Goal: Task Accomplishment & Management: Manage account settings

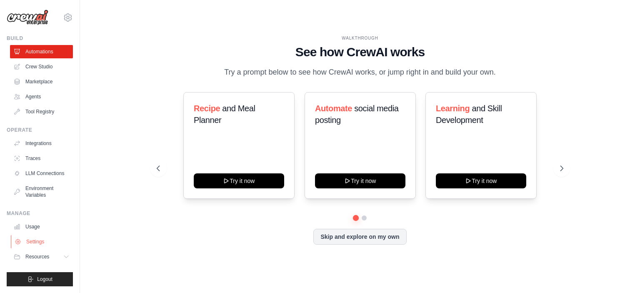
click at [38, 242] on link "Settings" at bounding box center [42, 241] width 63 height 13
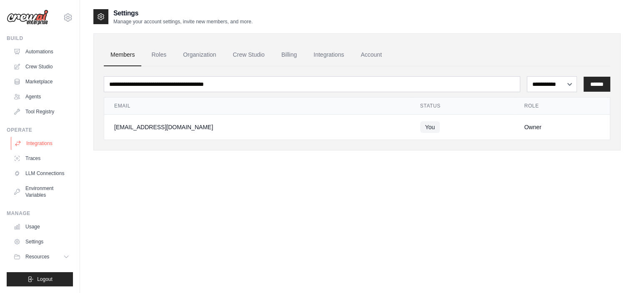
click at [35, 143] on link "Integrations" at bounding box center [42, 143] width 63 height 13
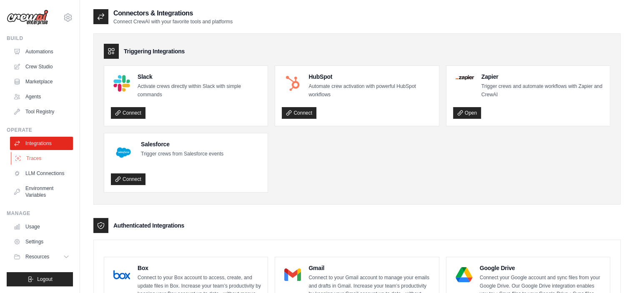
click at [46, 162] on link "Traces" at bounding box center [42, 158] width 63 height 13
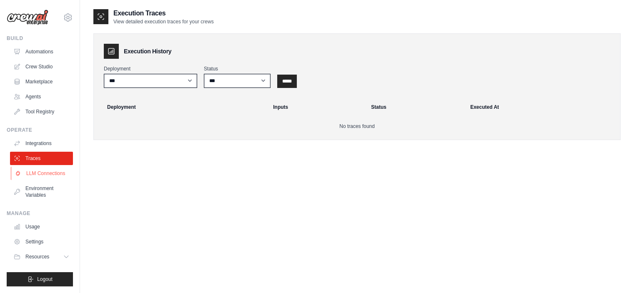
click at [32, 173] on link "LLM Connections" at bounding box center [42, 173] width 63 height 13
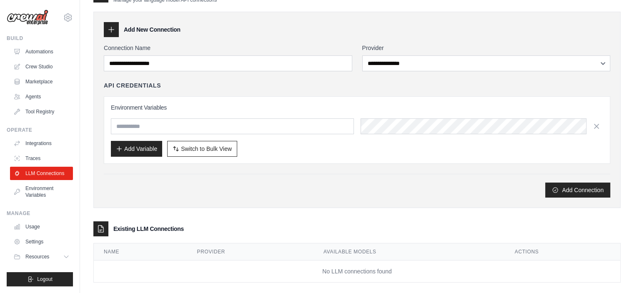
scroll to position [32, 0]
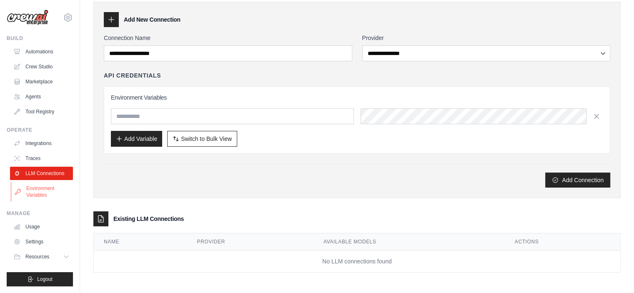
click at [40, 188] on link "Environment Variables" at bounding box center [42, 192] width 63 height 20
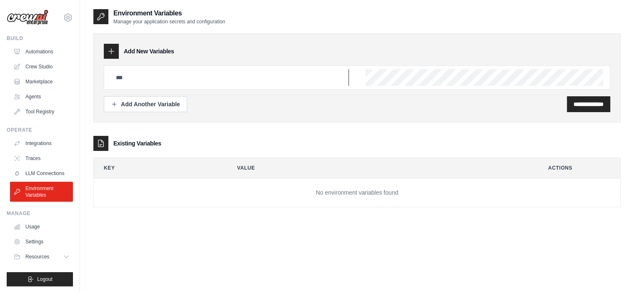
click at [130, 74] on input "text" at bounding box center [230, 77] width 238 height 17
type input "*********"
click at [574, 101] on input "**********" at bounding box center [589, 104] width 30 height 8
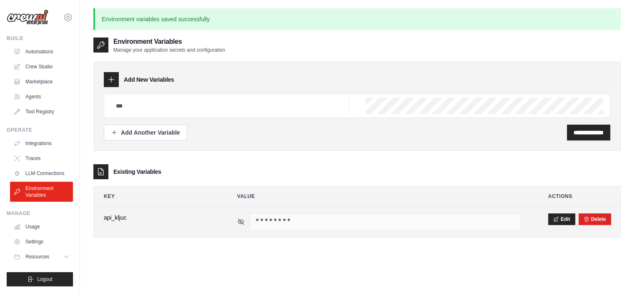
click at [240, 221] on icon at bounding box center [240, 221] width 1 height 1
click at [113, 217] on span "api_kljuc" at bounding box center [157, 217] width 107 height 8
copy span "api_kljuc"
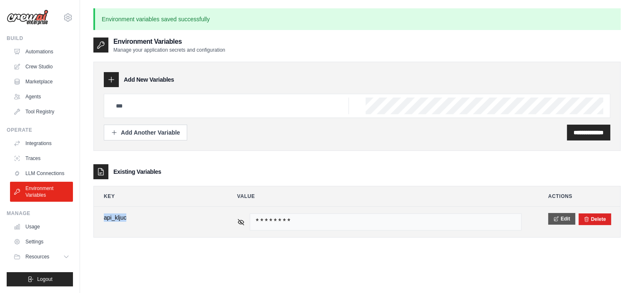
click at [555, 220] on icon at bounding box center [556, 219] width 6 height 6
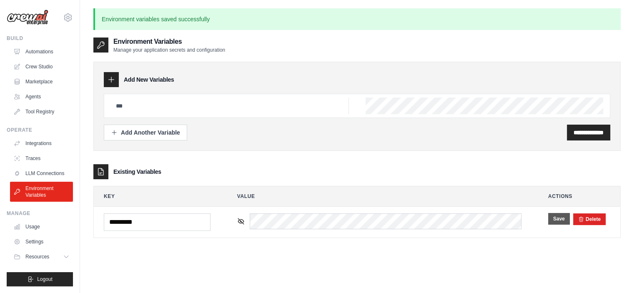
click at [561, 218] on button "Save" at bounding box center [559, 219] width 22 height 12
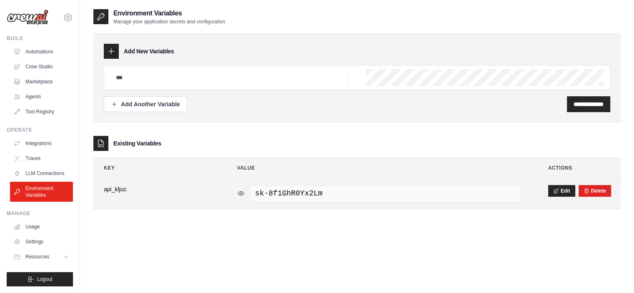
click at [239, 193] on icon at bounding box center [241, 194] width 8 height 8
click at [241, 191] on icon at bounding box center [241, 194] width 8 height 8
click at [284, 187] on span "sk-8f1GhR0Yx2Lm" at bounding box center [386, 193] width 272 height 17
click at [312, 200] on span "sk-8f1GhR0Yx2Lm" at bounding box center [386, 193] width 272 height 17
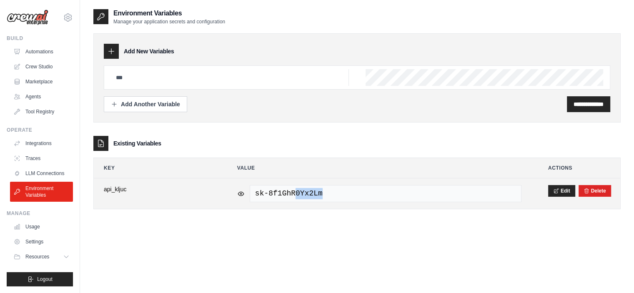
drag, startPoint x: 321, startPoint y: 193, endPoint x: 293, endPoint y: 198, distance: 28.7
click at [293, 198] on span "sk-8f1GhR0Yx2Lm" at bounding box center [386, 193] width 272 height 17
click at [307, 201] on span "sk-8f1GhR0Yx2Lm" at bounding box center [386, 193] width 272 height 17
drag, startPoint x: 326, startPoint y: 194, endPoint x: 247, endPoint y: 201, distance: 79.9
click at [247, 201] on div "sk-8f1GhR0Yx2Lm" at bounding box center [379, 193] width 284 height 17
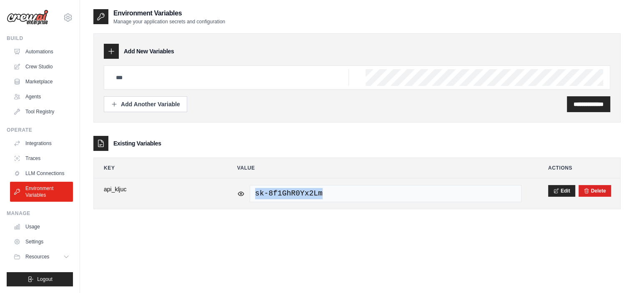
copy span "sk-8f1GhR0Yx2Lm"
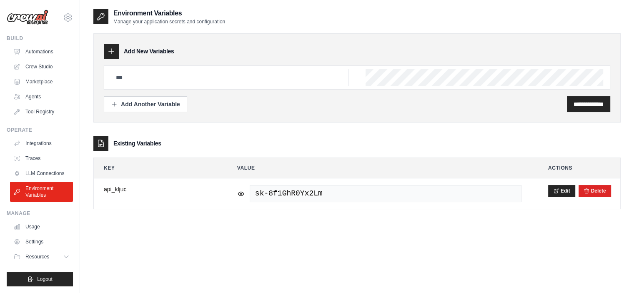
click at [242, 232] on div "**********" at bounding box center [356, 154] width 527 height 293
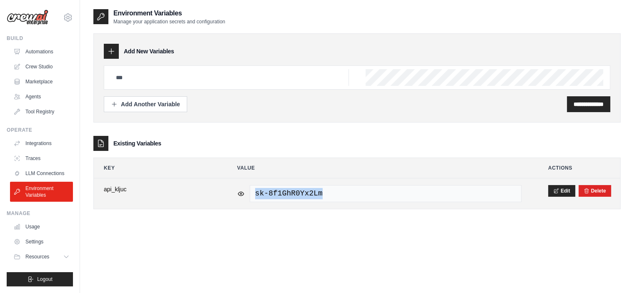
drag, startPoint x: 319, startPoint y: 192, endPoint x: 239, endPoint y: 196, distance: 80.6
click at [239, 196] on div "sk-8f1GhR0Yx2Lm" at bounding box center [379, 193] width 284 height 17
copy span "sk-8f1GhR0Yx2Lm"
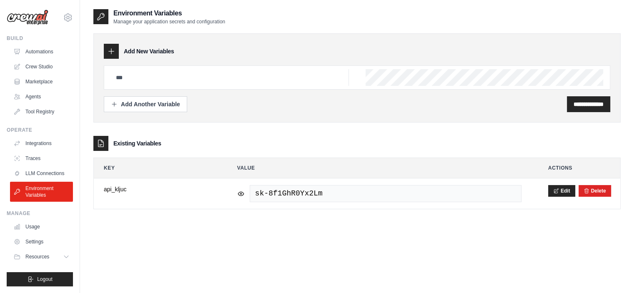
click at [255, 244] on div "**********" at bounding box center [356, 154] width 527 height 293
click at [30, 53] on link "Automations" at bounding box center [42, 51] width 63 height 13
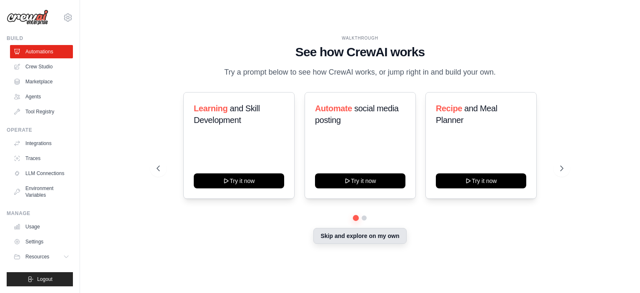
click at [355, 238] on button "Skip and explore on my own" at bounding box center [360, 236] width 93 height 16
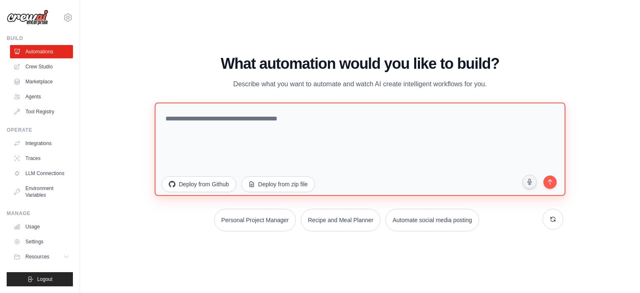
click at [226, 127] on textarea at bounding box center [360, 148] width 411 height 93
paste textarea "**********"
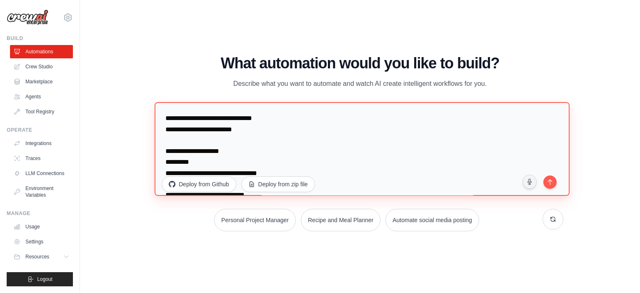
drag, startPoint x: 247, startPoint y: 131, endPoint x: 135, endPoint y: 121, distance: 113.1
click at [135, 121] on div "WALKTHROUGH See how CrewAI works Try a prompt below to see how CrewAI works, or…" at bounding box center [360, 146] width 534 height 276
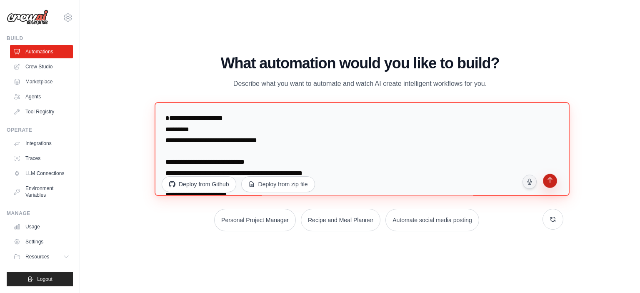
type textarea "**********"
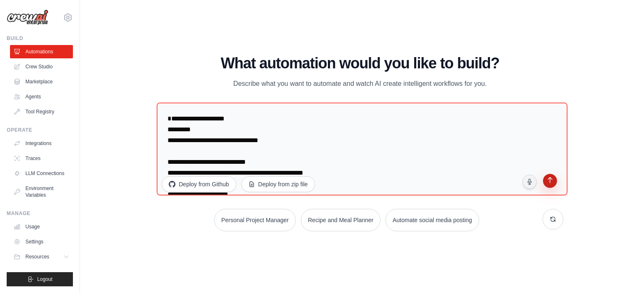
click at [553, 183] on icon "submit" at bounding box center [550, 181] width 8 height 8
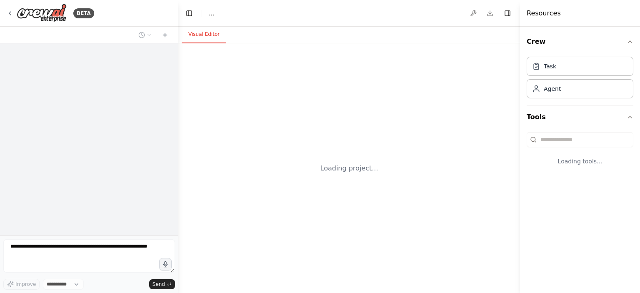
select select "****"
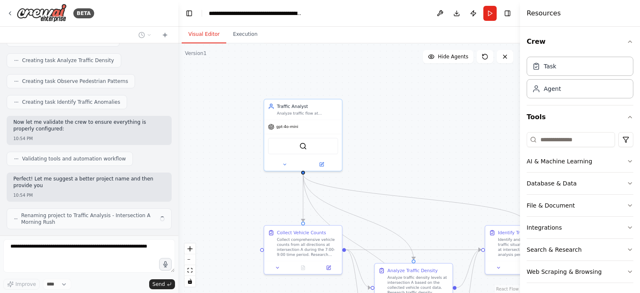
scroll to position [589, 0]
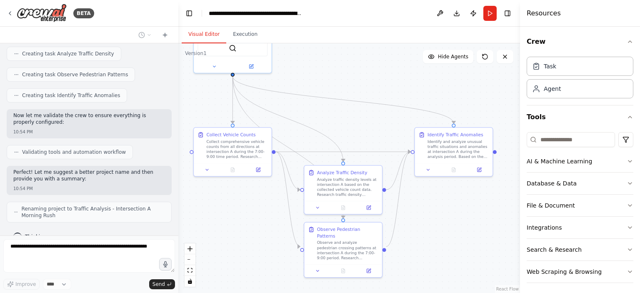
drag, startPoint x: 402, startPoint y: 154, endPoint x: 332, endPoint y: 55, distance: 121.7
click at [332, 55] on div ".deletable-edge-delete-btn { width: 20px; height: 20px; border: 0px solid #ffff…" at bounding box center [349, 168] width 342 height 250
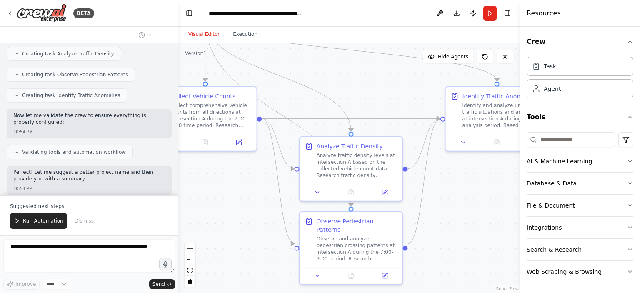
drag, startPoint x: 371, startPoint y: 137, endPoint x: 376, endPoint y: 84, distance: 53.2
click at [376, 84] on div ".deletable-edge-delete-btn { width: 20px; height: 20px; border: 0px solid #ffff…" at bounding box center [349, 168] width 342 height 250
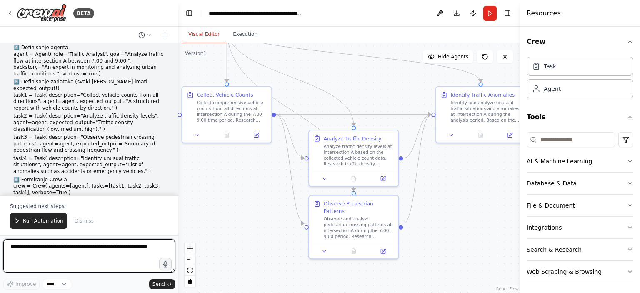
scroll to position [0, 0]
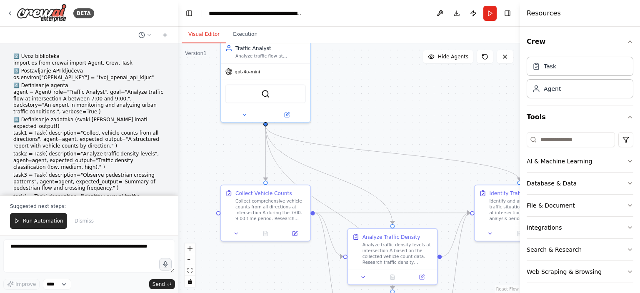
drag, startPoint x: 229, startPoint y: 176, endPoint x: 267, endPoint y: 275, distance: 105.8
click at [267, 275] on div ".deletable-edge-delete-btn { width: 20px; height: 20px; border: 0px solid #ffff…" at bounding box center [349, 168] width 342 height 250
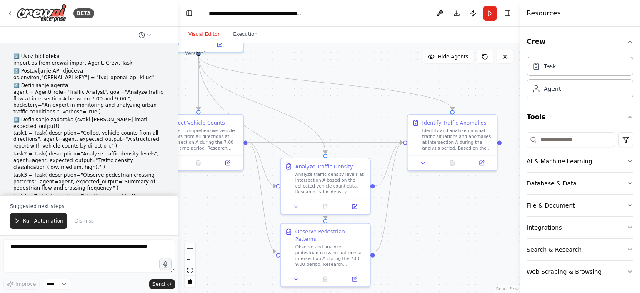
drag, startPoint x: 357, startPoint y: 111, endPoint x: 290, endPoint y: 41, distance: 97.3
click at [290, 41] on div "Visual Editor Execution Version 1 Show Tools Hide Agents .deletable-edge-delete…" at bounding box center [349, 160] width 342 height 266
click at [494, 17] on button "Run" at bounding box center [490, 13] width 13 height 15
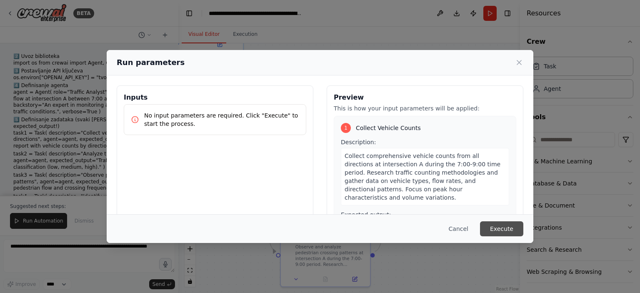
click at [500, 228] on button "Execute" at bounding box center [501, 228] width 43 height 15
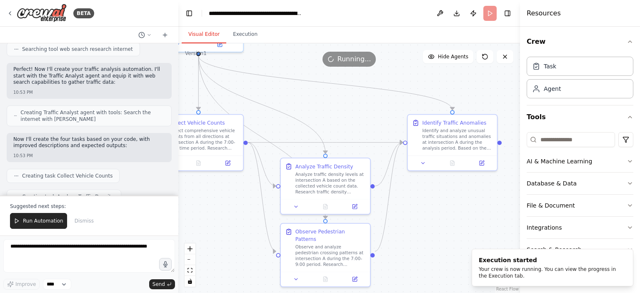
scroll to position [823, 0]
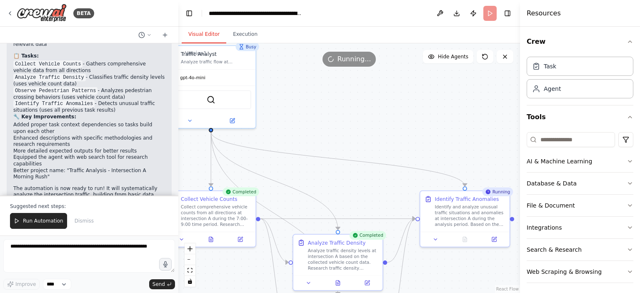
drag, startPoint x: 290, startPoint y: 107, endPoint x: 293, endPoint y: 171, distance: 64.3
click at [293, 171] on div ".deletable-edge-delete-btn { width: 20px; height: 20px; border: 0px solid #ffff…" at bounding box center [349, 168] width 342 height 250
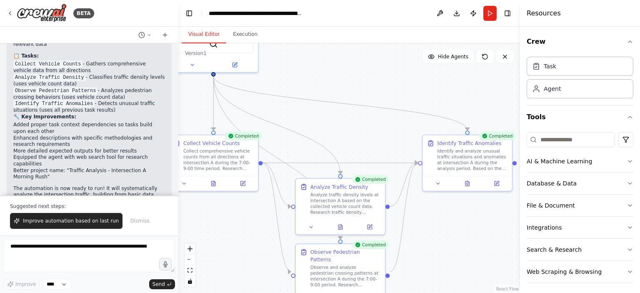
drag, startPoint x: 334, startPoint y: 109, endPoint x: 336, endPoint y: 53, distance: 55.9
click at [336, 53] on div ".deletable-edge-delete-btn { width: 20px; height: 20px; border: 0px solid #ffff…" at bounding box center [349, 168] width 342 height 250
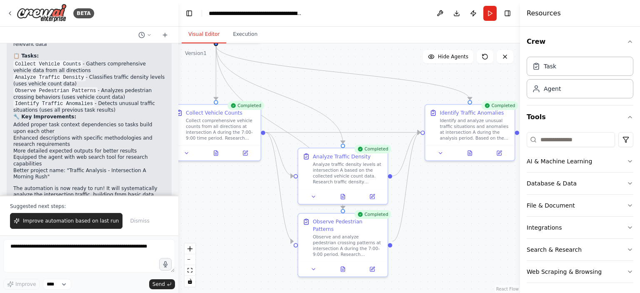
drag, startPoint x: 362, startPoint y: 136, endPoint x: 364, endPoint y: 108, distance: 28.0
click at [364, 108] on div ".deletable-edge-delete-btn { width: 20px; height: 20px; border: 0px solid #ffff…" at bounding box center [349, 168] width 342 height 250
click at [5, 11] on div "BETA" at bounding box center [89, 13] width 178 height 27
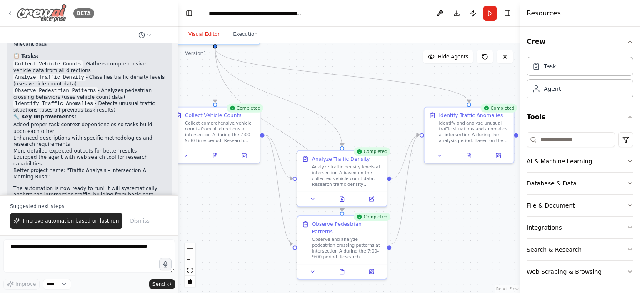
click at [13, 16] on icon at bounding box center [10, 13] width 7 height 7
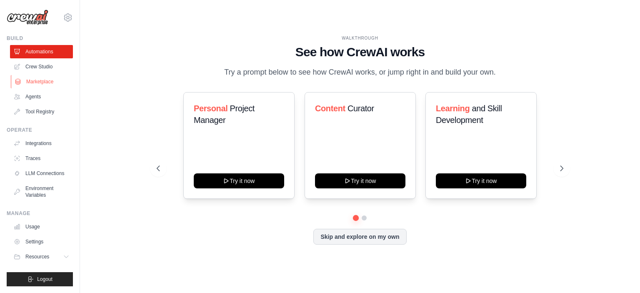
click at [35, 85] on link "Marketplace" at bounding box center [42, 81] width 63 height 13
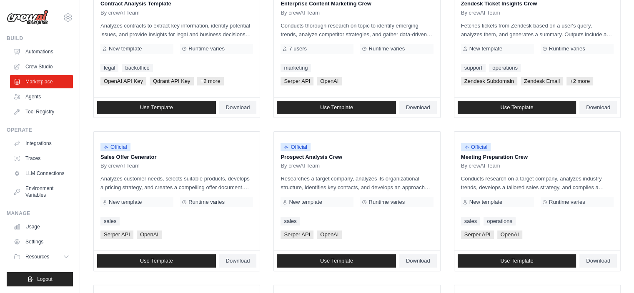
scroll to position [152, 0]
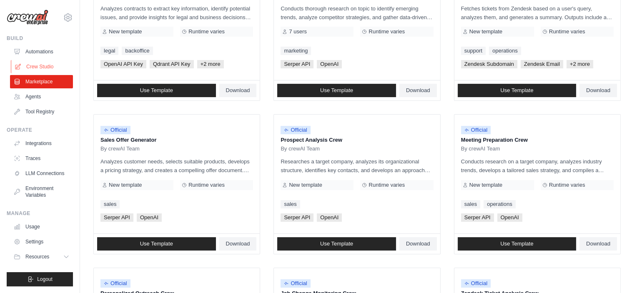
click at [30, 63] on link "Crew Studio" at bounding box center [42, 66] width 63 height 13
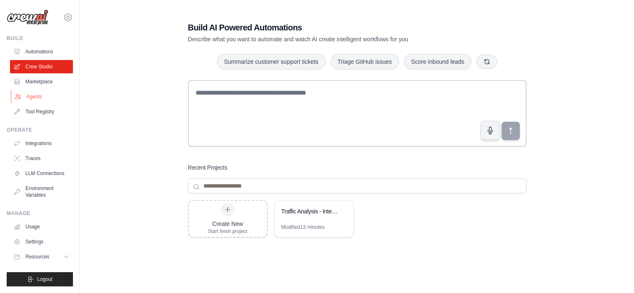
click at [33, 95] on link "Agents" at bounding box center [42, 96] width 63 height 13
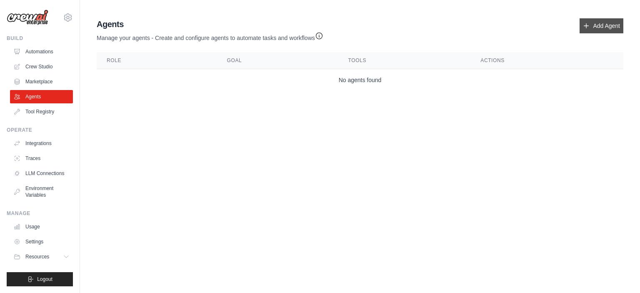
click at [618, 27] on link "Add Agent" at bounding box center [602, 25] width 44 height 15
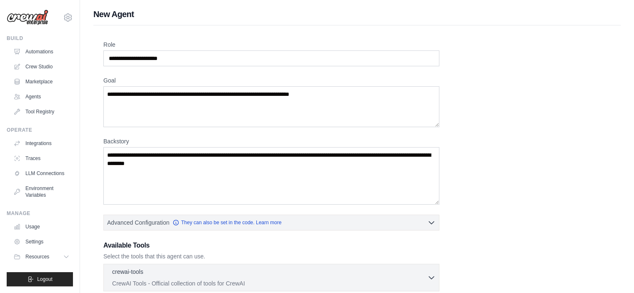
scroll to position [190, 0]
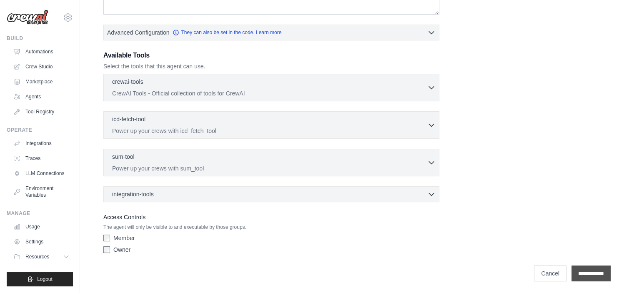
click at [595, 274] on input "**********" at bounding box center [591, 274] width 39 height 16
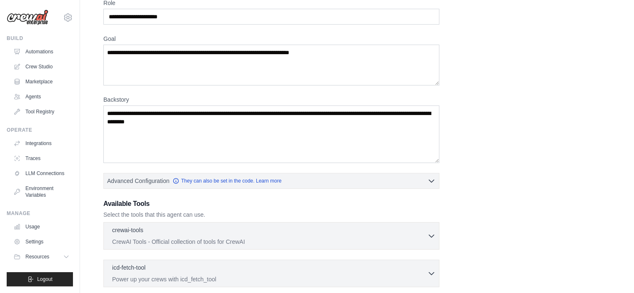
scroll to position [0, 0]
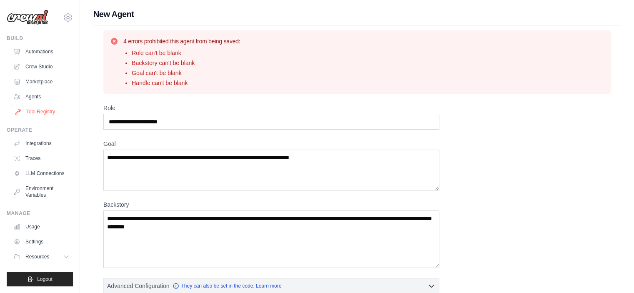
click at [38, 106] on link "Tool Registry" at bounding box center [42, 111] width 63 height 13
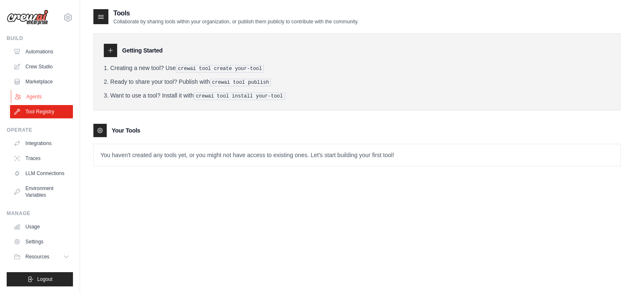
click at [41, 99] on link "Agents" at bounding box center [42, 96] width 63 height 13
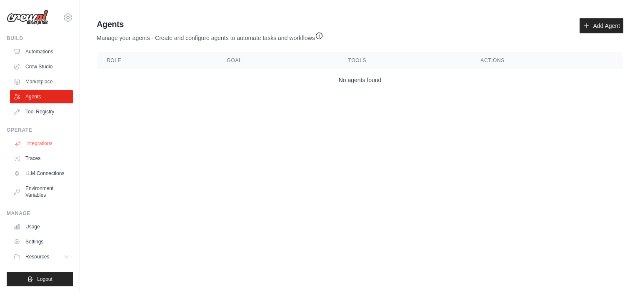
click at [36, 147] on link "Integrations" at bounding box center [42, 143] width 63 height 13
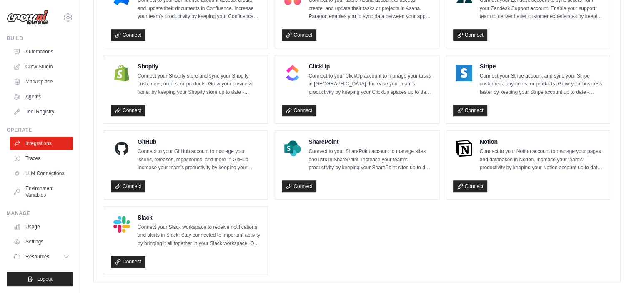
scroll to position [590, 0]
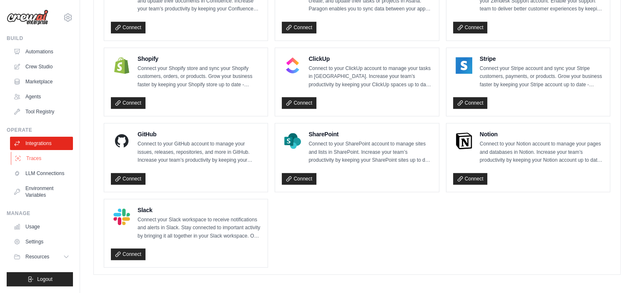
click at [41, 163] on link "Traces" at bounding box center [42, 158] width 63 height 13
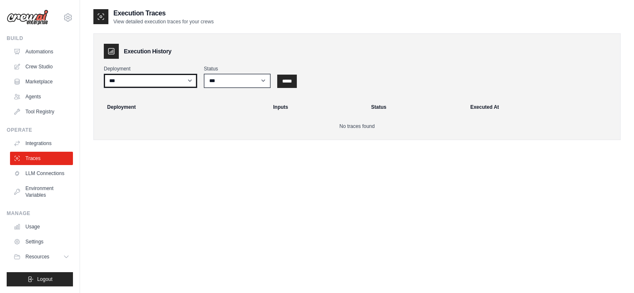
click at [192, 83] on select "***" at bounding box center [150, 81] width 93 height 14
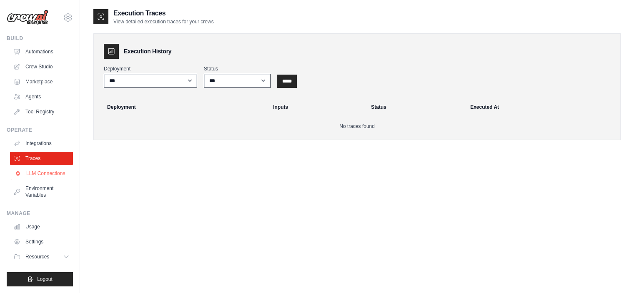
click at [41, 180] on link "LLM Connections" at bounding box center [42, 173] width 63 height 13
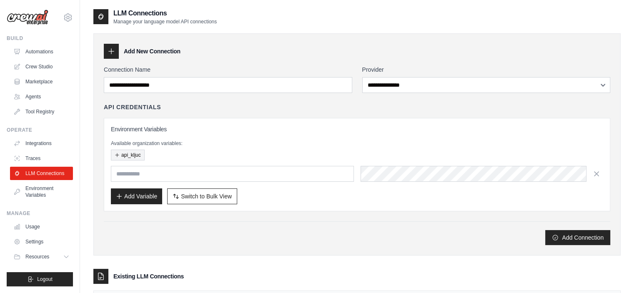
click at [116, 155] on icon "button" at bounding box center [117, 154] width 3 height 3
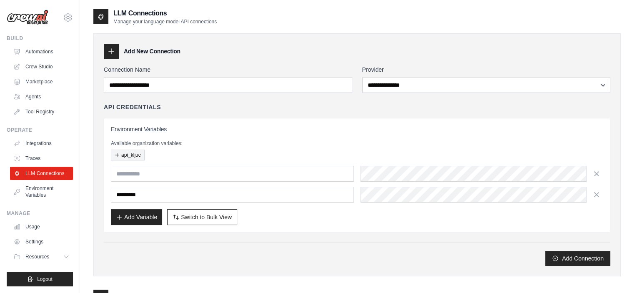
click at [116, 155] on icon "button" at bounding box center [117, 154] width 3 height 3
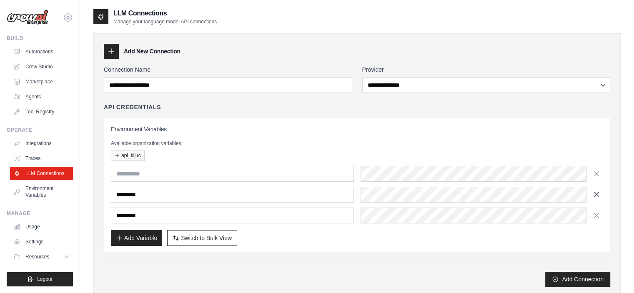
click at [597, 194] on icon "button" at bounding box center [597, 194] width 4 height 4
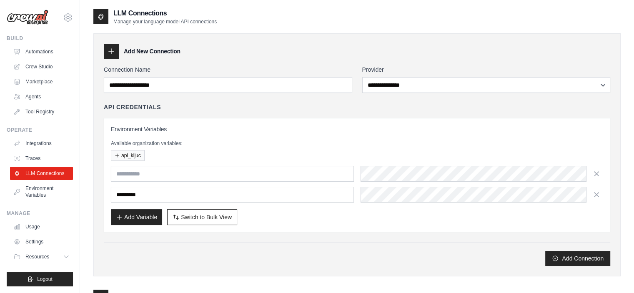
click at [597, 194] on icon "button" at bounding box center [597, 195] width 4 height 4
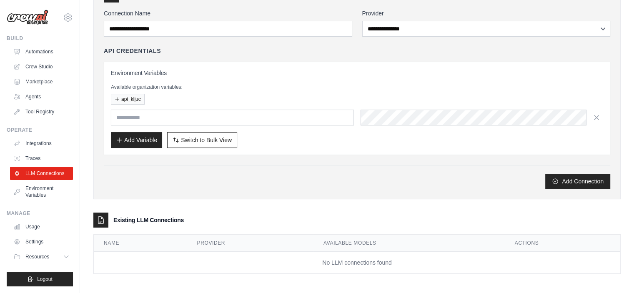
scroll to position [57, 0]
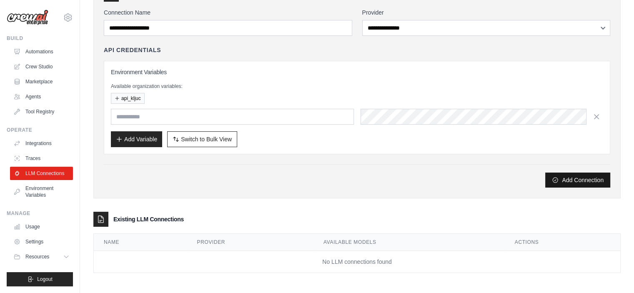
click at [566, 180] on button "Add Connection" at bounding box center [577, 180] width 65 height 15
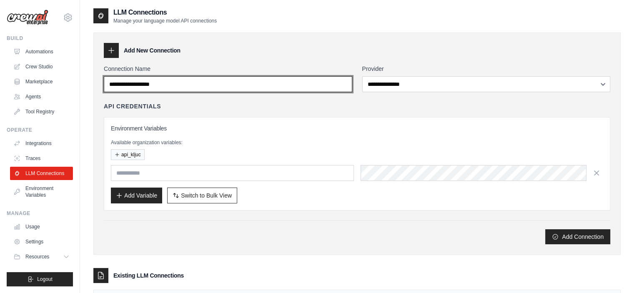
scroll to position [0, 0]
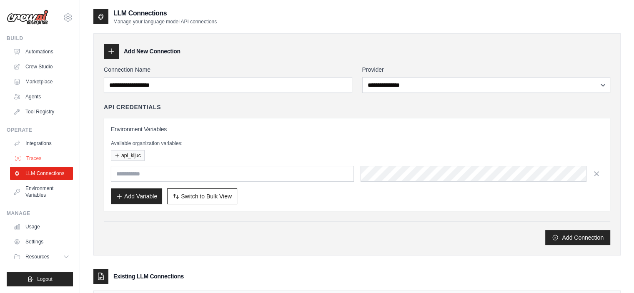
click at [24, 157] on link "Traces" at bounding box center [42, 158] width 63 height 13
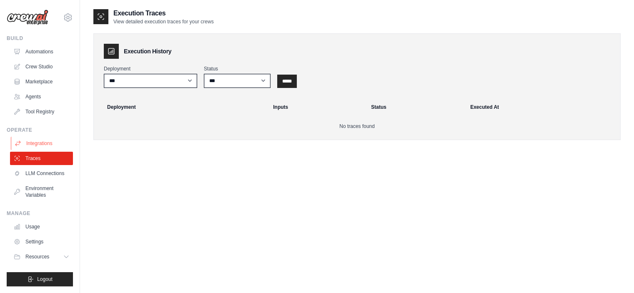
click at [32, 147] on link "Integrations" at bounding box center [42, 143] width 63 height 13
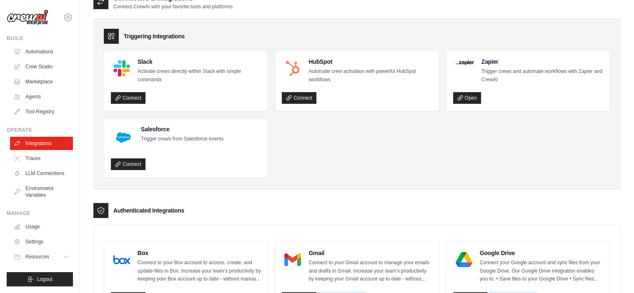
scroll to position [517, 0]
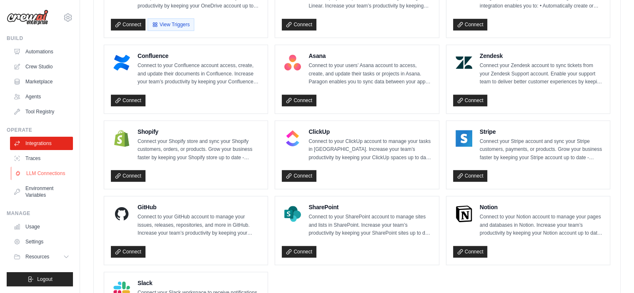
click at [45, 178] on link "LLM Connections" at bounding box center [42, 173] width 63 height 13
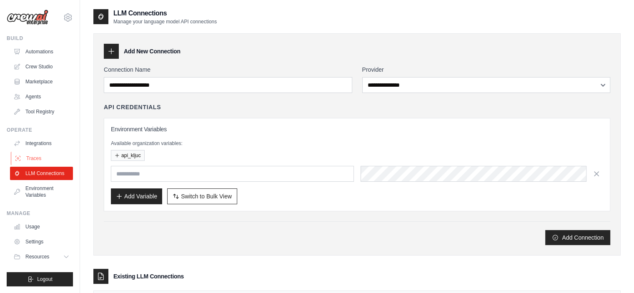
click at [27, 156] on link "Traces" at bounding box center [42, 158] width 63 height 13
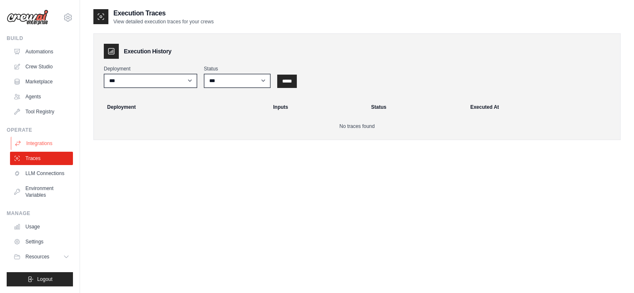
click at [35, 143] on link "Integrations" at bounding box center [42, 143] width 63 height 13
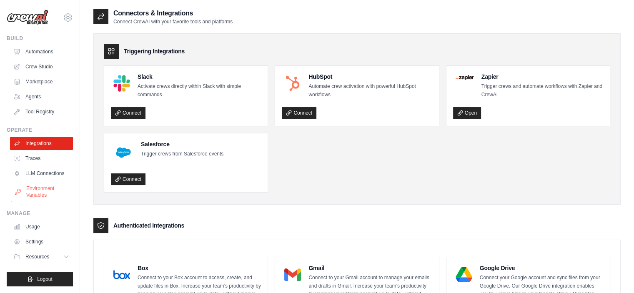
click at [42, 195] on link "Environment Variables" at bounding box center [42, 192] width 63 height 20
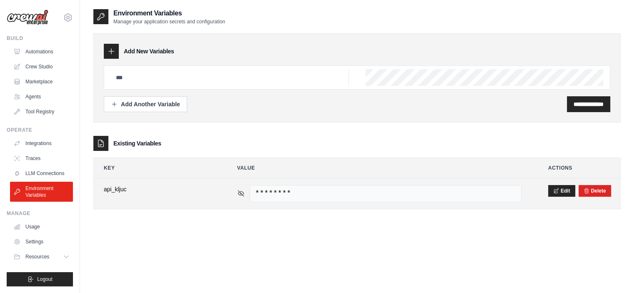
click at [240, 195] on icon at bounding box center [241, 194] width 8 height 8
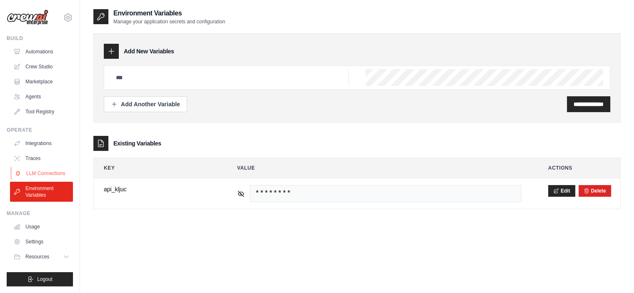
click at [49, 177] on link "LLM Connections" at bounding box center [42, 173] width 63 height 13
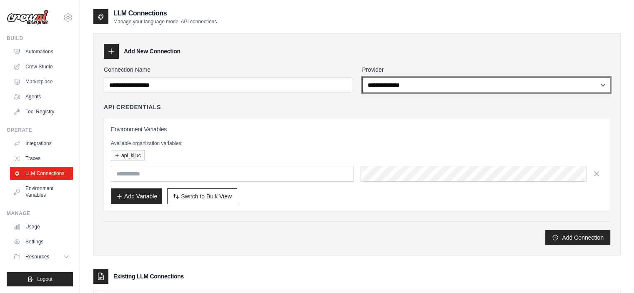
click at [609, 85] on select "**********" at bounding box center [486, 85] width 249 height 16
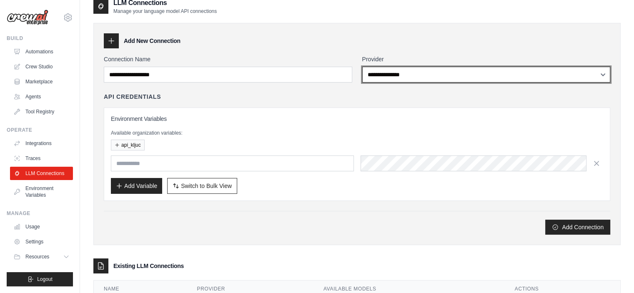
scroll to position [10, 0]
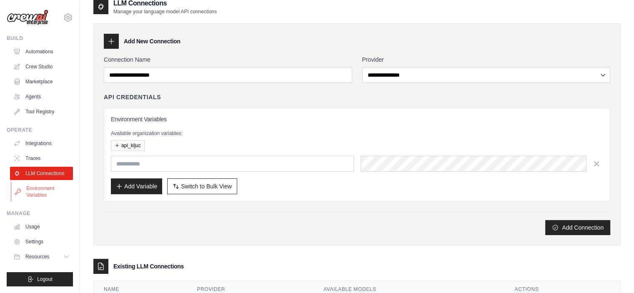
click at [33, 188] on link "Environment Variables" at bounding box center [42, 192] width 63 height 20
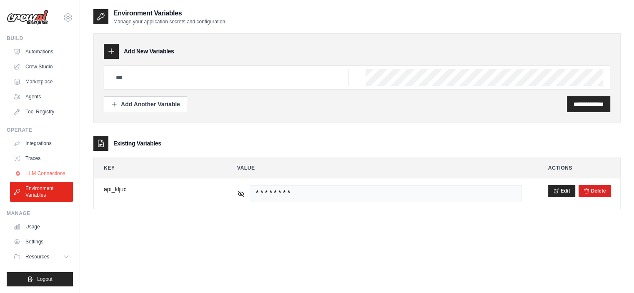
click at [38, 179] on link "LLM Connections" at bounding box center [42, 173] width 63 height 13
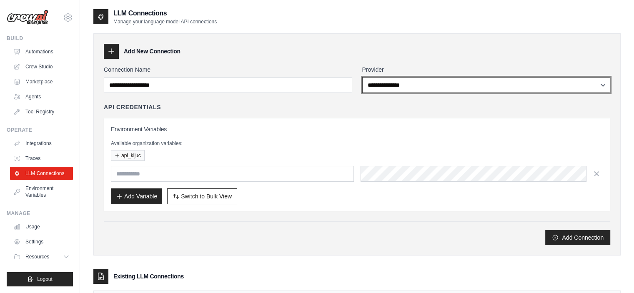
click at [600, 80] on select "**********" at bounding box center [486, 85] width 249 height 16
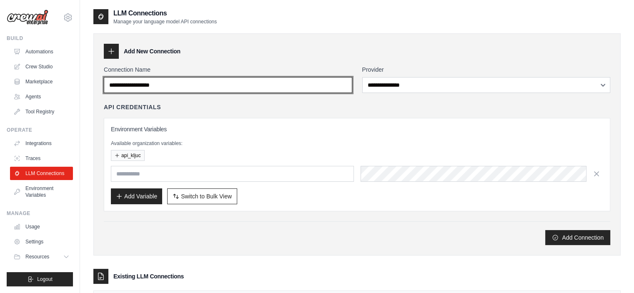
click at [169, 82] on input "Connection Name" at bounding box center [228, 85] width 249 height 16
type input "*"
type input "**********"
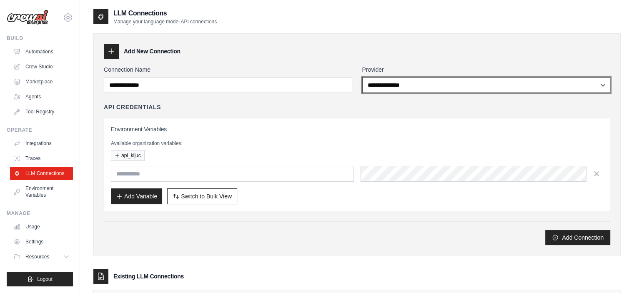
click at [422, 81] on select "**********" at bounding box center [486, 85] width 249 height 16
select select "******"
click at [362, 77] on select "**********" at bounding box center [486, 85] width 249 height 16
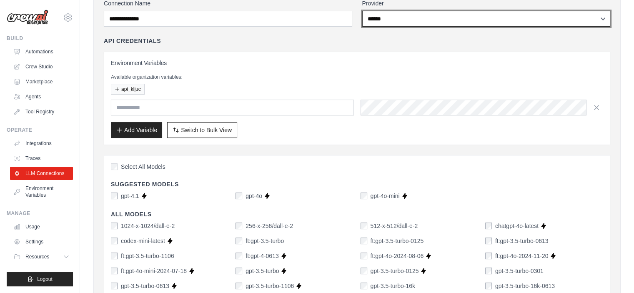
scroll to position [50, 0]
